Goal: Transaction & Acquisition: Purchase product/service

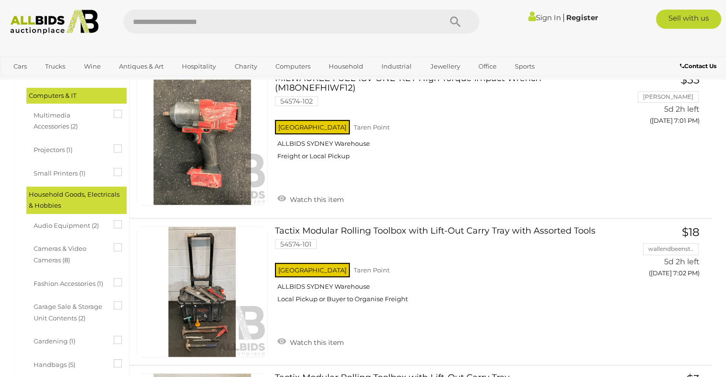
scroll to position [336, 0]
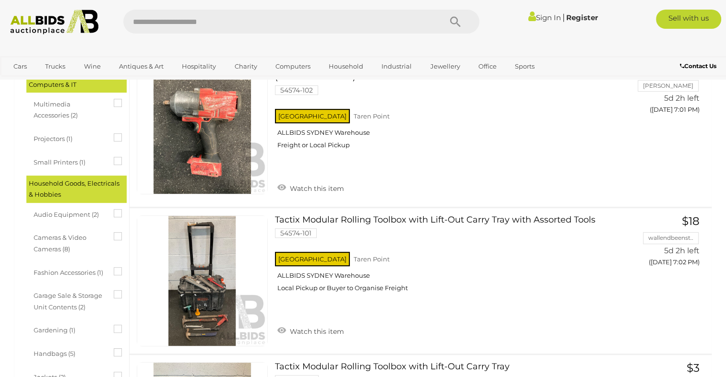
click at [114, 209] on icon at bounding box center [114, 209] width 0 height 0
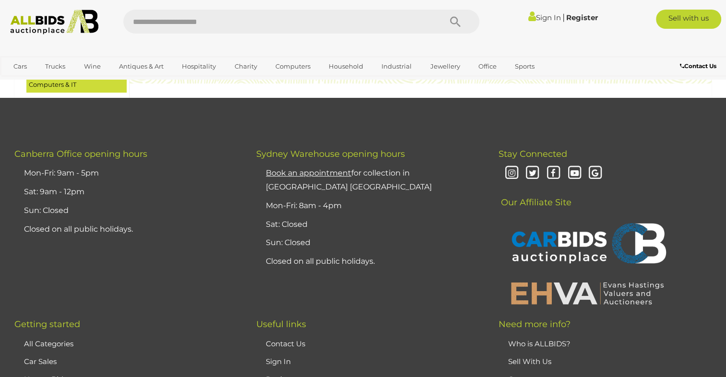
scroll to position [0, 0]
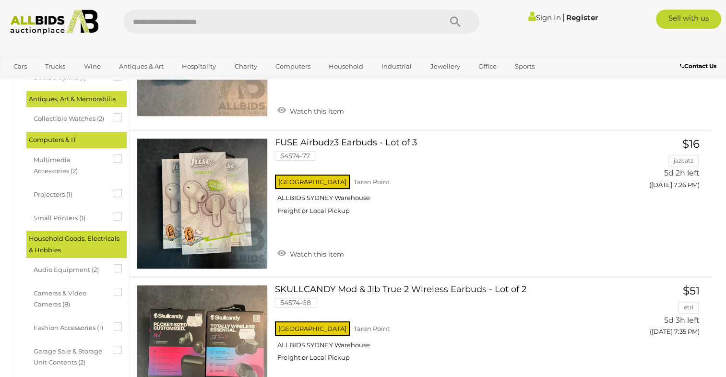
scroll to position [384, 0]
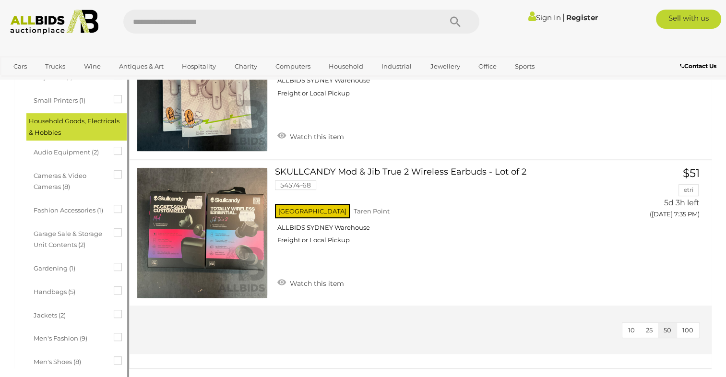
click at [114, 147] on icon at bounding box center [114, 147] width 0 height 0
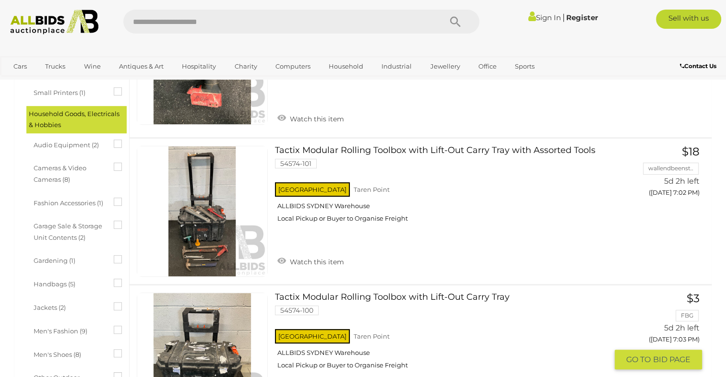
scroll to position [384, 0]
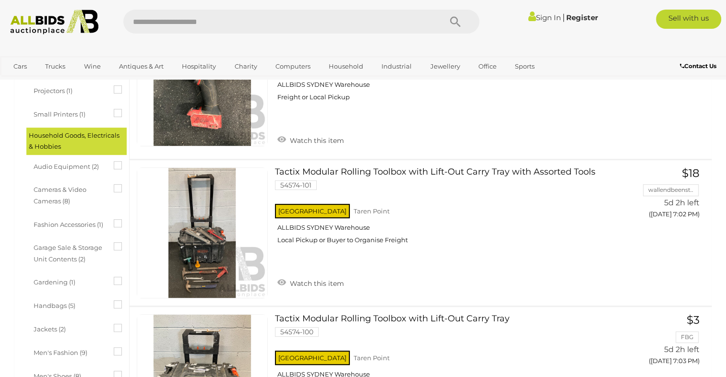
click at [114, 161] on icon at bounding box center [114, 161] width 0 height 0
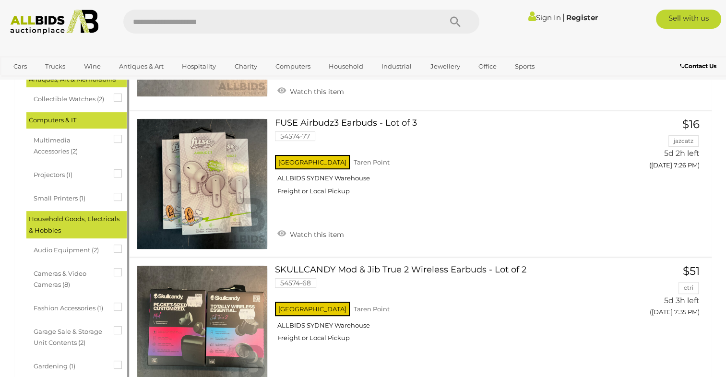
scroll to position [288, 0]
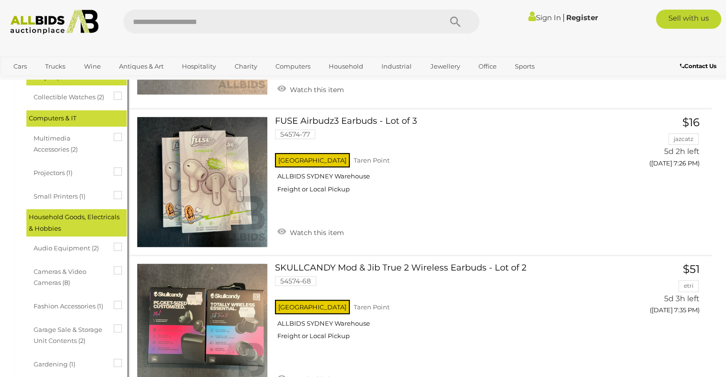
click at [118, 241] on div "Audio Equipment (2)" at bounding box center [79, 248] width 91 height 17
click at [114, 243] on icon at bounding box center [114, 243] width 0 height 0
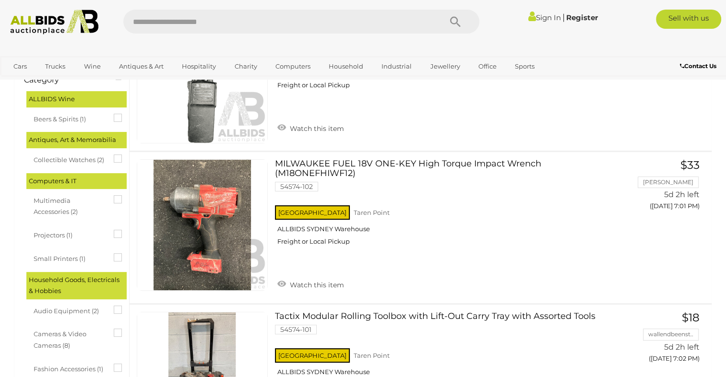
scroll to position [240, 0]
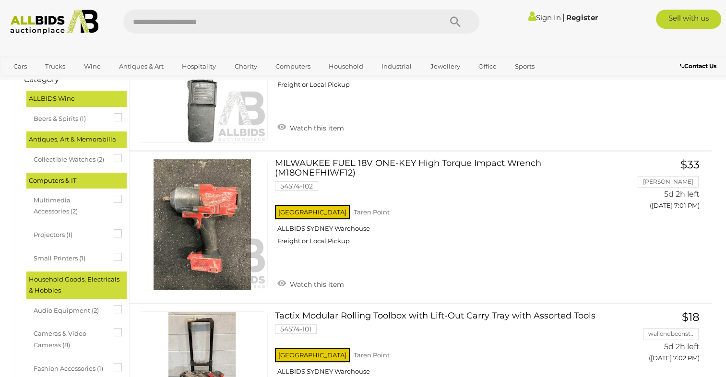
click at [114, 229] on icon at bounding box center [114, 229] width 0 height 0
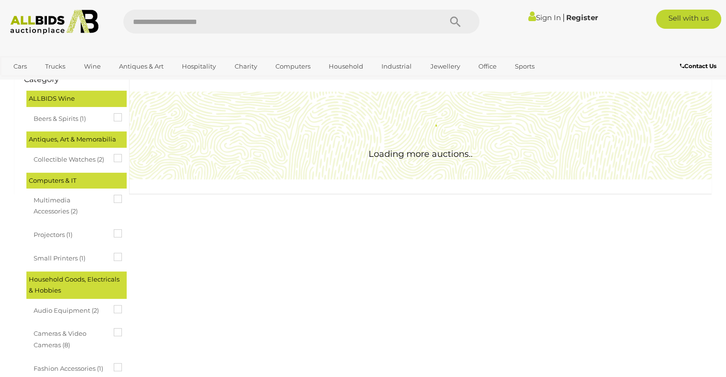
scroll to position [0, 0]
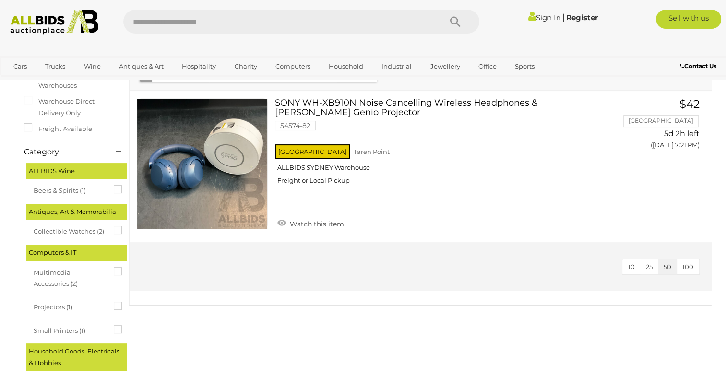
scroll to position [192, 0]
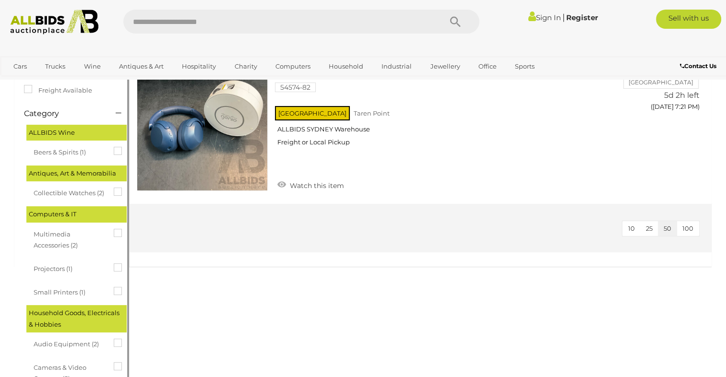
click at [114, 263] on icon at bounding box center [114, 263] width 0 height 0
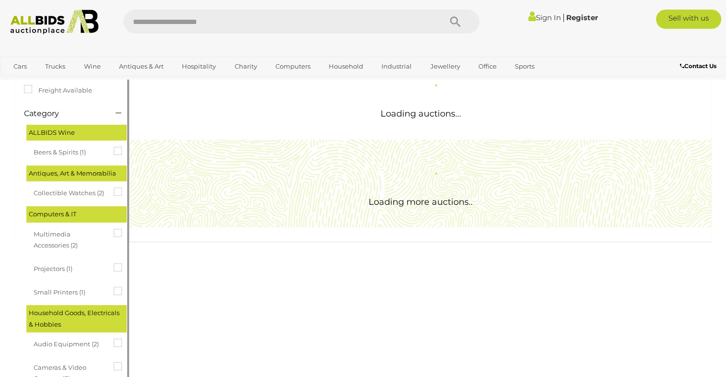
scroll to position [0, 0]
